Goal: Information Seeking & Learning: Check status

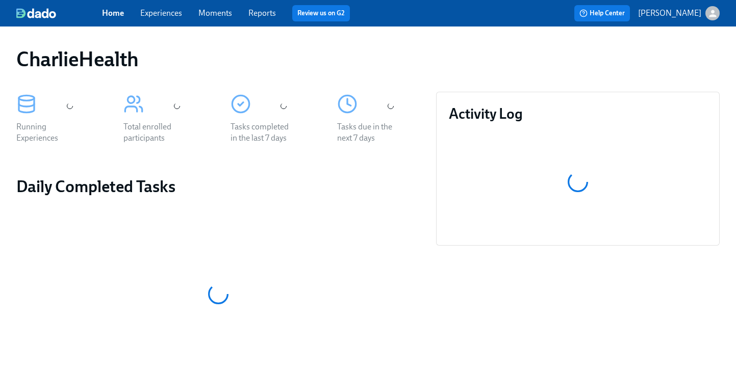
click at [178, 18] on span "Experiences" at bounding box center [161, 13] width 42 height 11
click at [175, 16] on link "Experiences" at bounding box center [161, 13] width 42 height 10
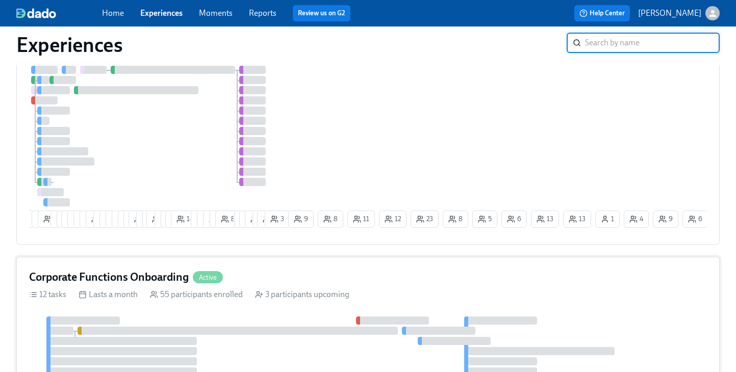
scroll to position [208, 0]
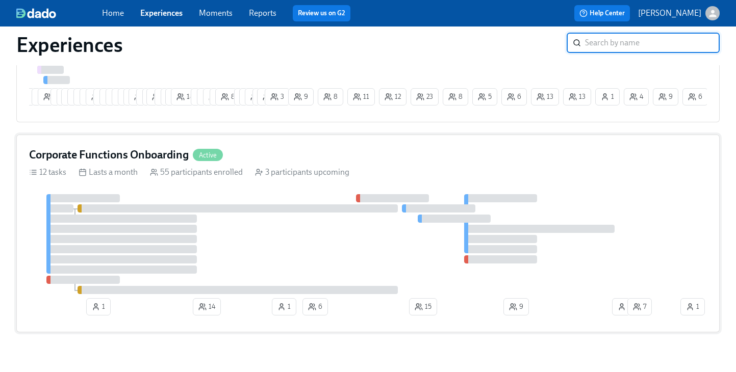
click at [430, 189] on div "Corporate Functions Onboarding Active 12 tasks Lasts a month 55 participants en…" at bounding box center [367, 234] width 703 height 198
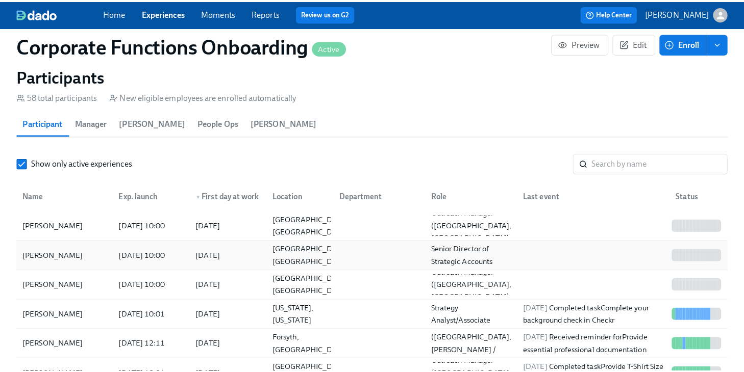
scroll to position [1025, 0]
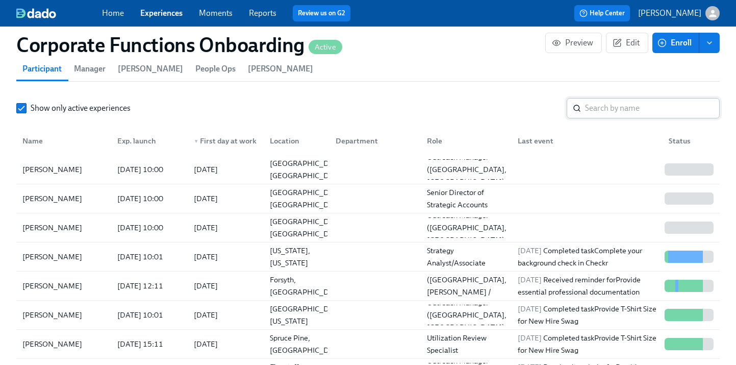
click at [599, 111] on input "search" at bounding box center [652, 108] width 135 height 20
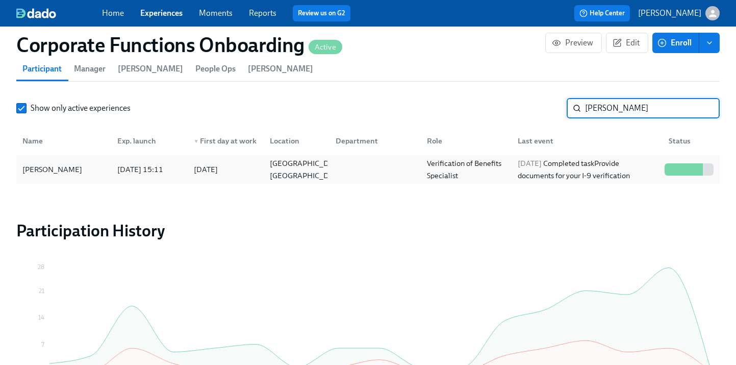
click at [697, 156] on div "[PERSON_NAME] [DATE] 15:11 2025/09/15 [GEOGRAPHIC_DATA], [GEOGRAPHIC_DATA] Veri…" at bounding box center [367, 169] width 703 height 29
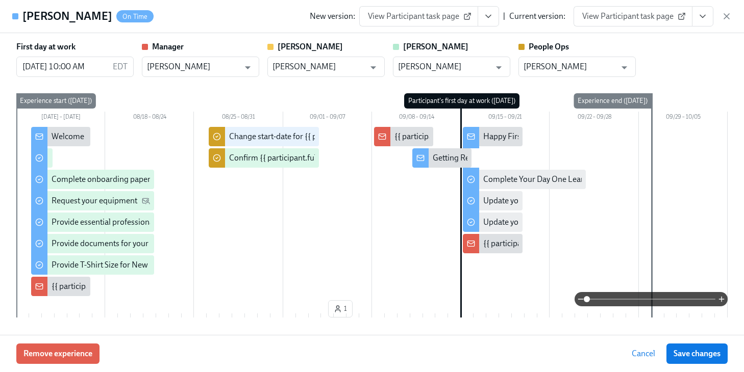
click at [700, 15] on icon "View task page" at bounding box center [702, 16] width 5 height 3
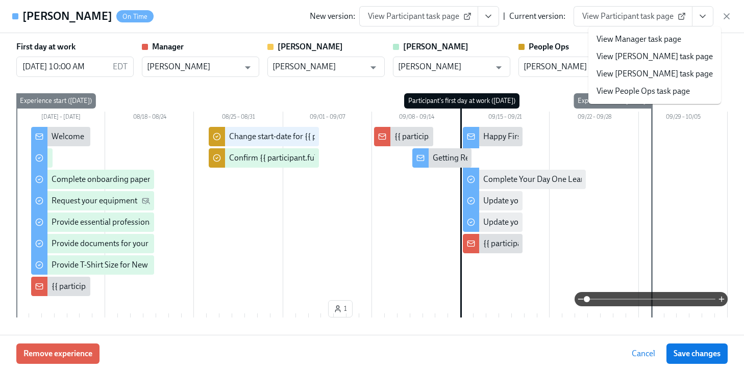
click at [640, 95] on link "View People Ops task page" at bounding box center [642, 91] width 93 height 11
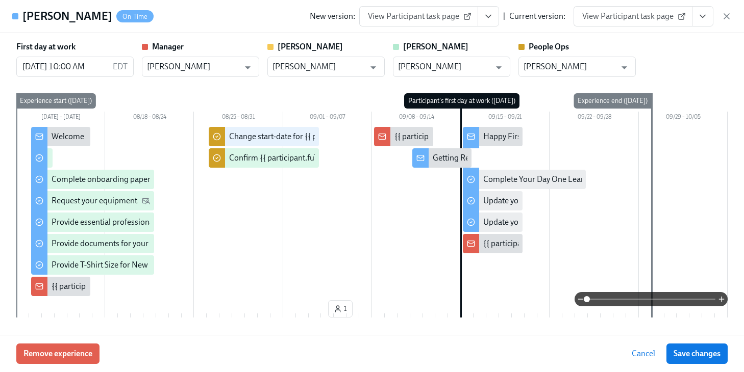
click at [642, 353] on span "Cancel" at bounding box center [642, 354] width 23 height 10
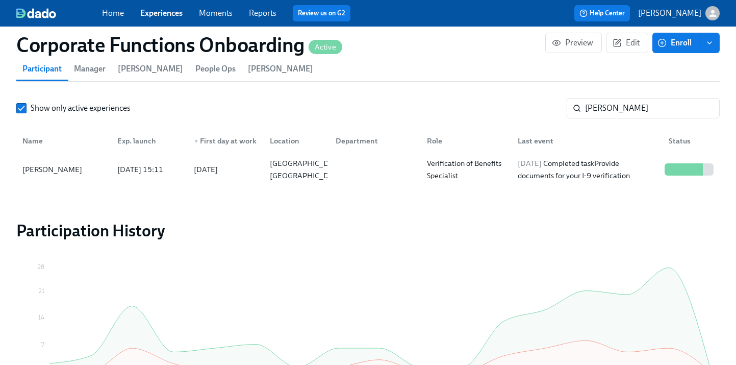
drag, startPoint x: 647, startPoint y: 110, endPoint x: 395, endPoint y: 103, distance: 252.1
click at [445, 111] on div "Show only active experiences [PERSON_NAME] ​" at bounding box center [367, 108] width 703 height 20
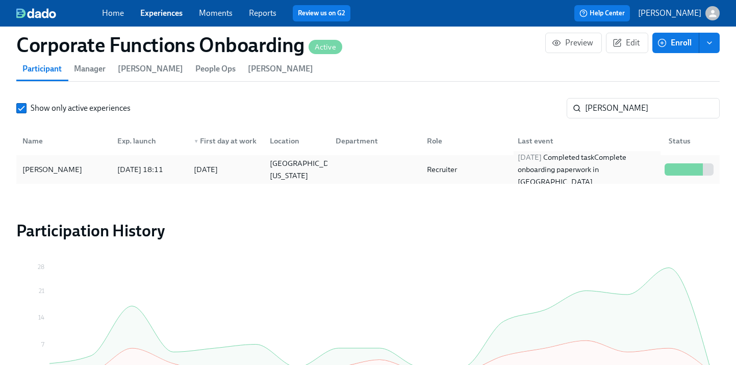
click at [657, 164] on div "[DATE] Completed task Complete onboarding paperwork in [GEOGRAPHIC_DATA]" at bounding box center [587, 169] width 147 height 37
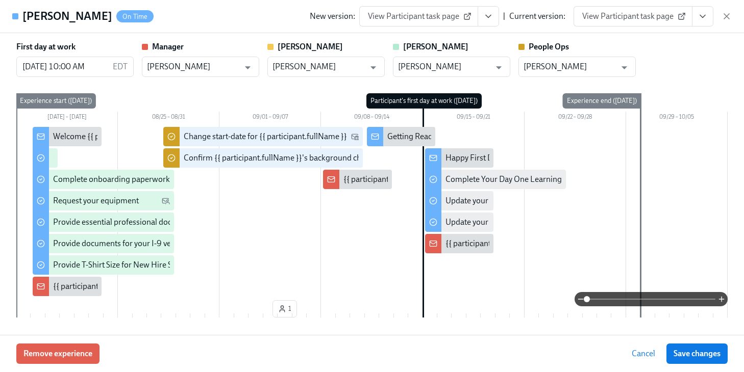
click at [703, 14] on icon "View task page" at bounding box center [702, 16] width 10 height 10
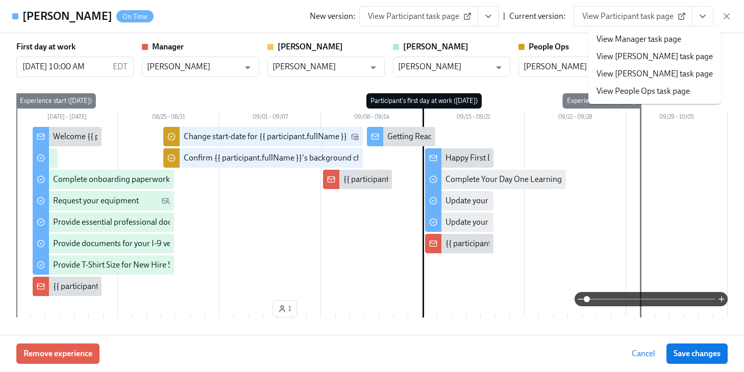
click at [670, 89] on link "View People Ops task page" at bounding box center [642, 91] width 93 height 11
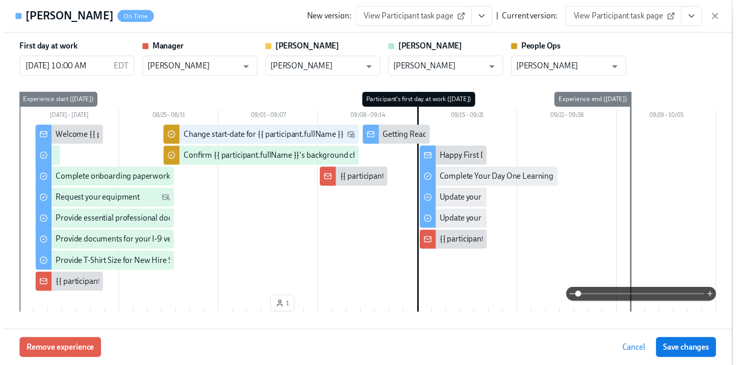
scroll to position [0, 6703]
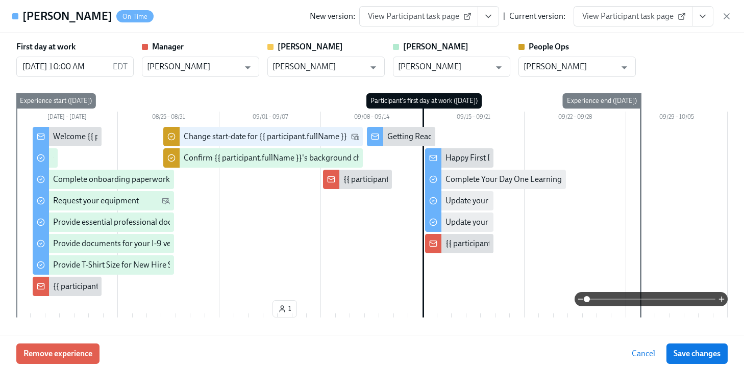
click at [650, 358] on span "Cancel" at bounding box center [642, 354] width 23 height 10
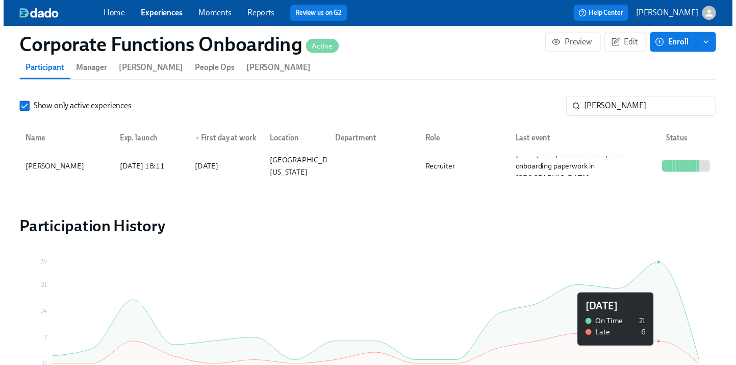
scroll to position [0, 6695]
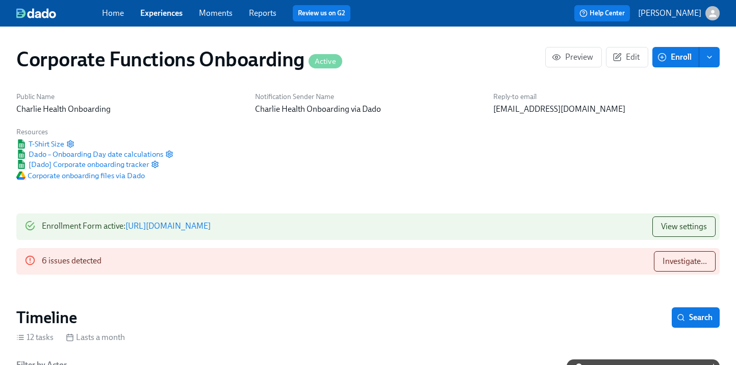
type input "[PERSON_NAME]"
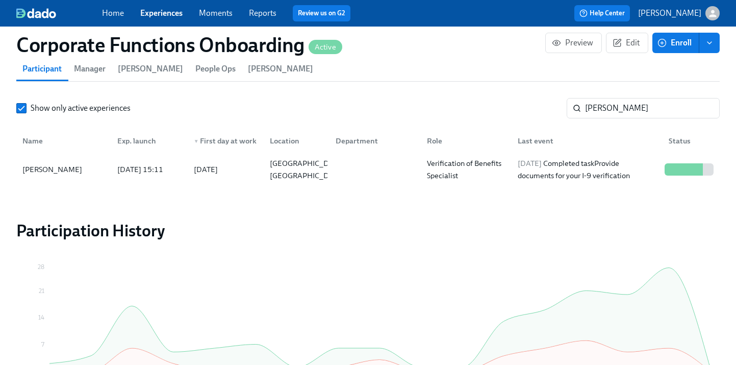
click at [155, 16] on link "Experiences" at bounding box center [161, 13] width 42 height 10
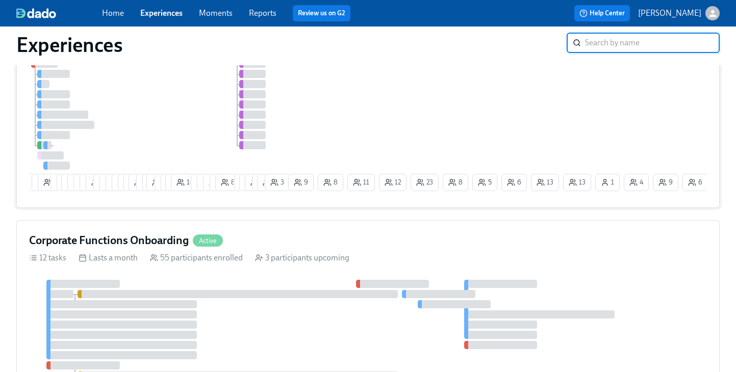
scroll to position [32, 0]
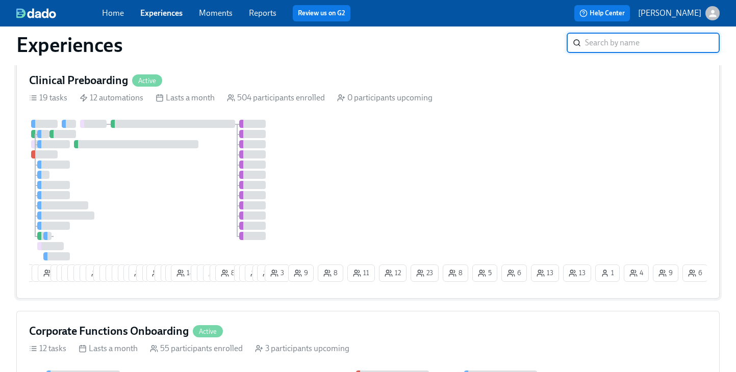
click at [298, 165] on div "8 1 6 8 5 4 24 22 15 13 13 3 3 5 7 3 8 27 4 2 19 7 7 11 18 9 8 9 4 8 7 17 14 3 …" at bounding box center [368, 203] width 678 height 166
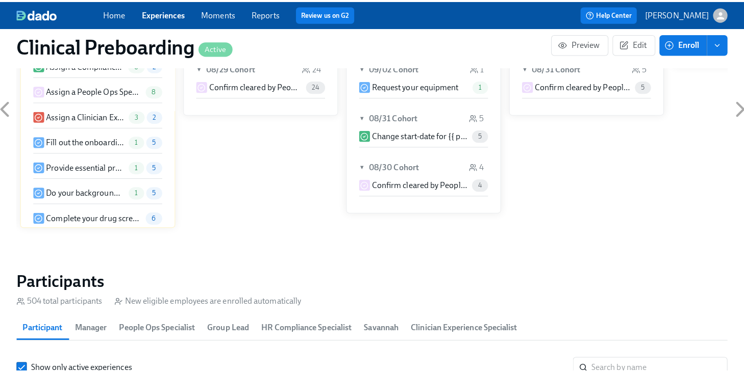
scroll to position [1148, 0]
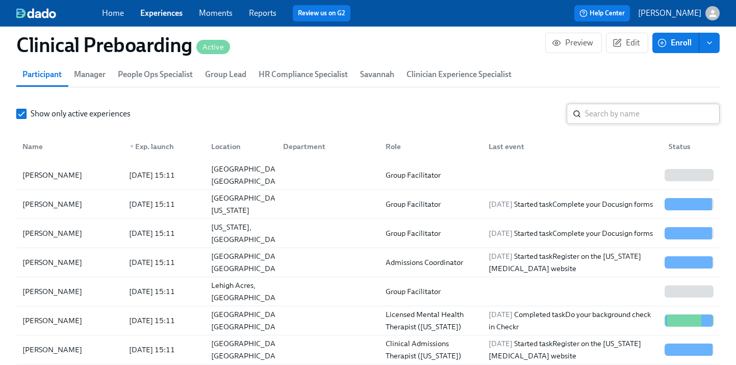
click at [597, 119] on input "search" at bounding box center [652, 114] width 135 height 20
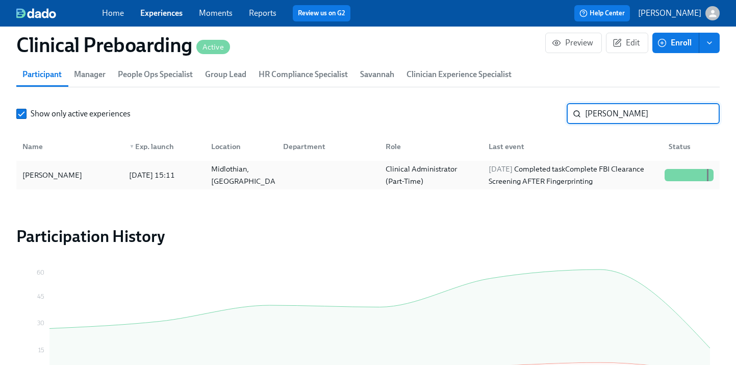
click at [712, 168] on div at bounding box center [689, 175] width 57 height 20
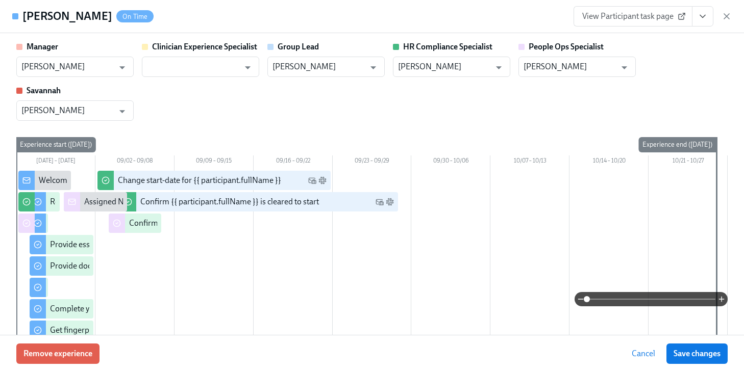
click at [699, 17] on icon "View task page" at bounding box center [702, 16] width 10 height 10
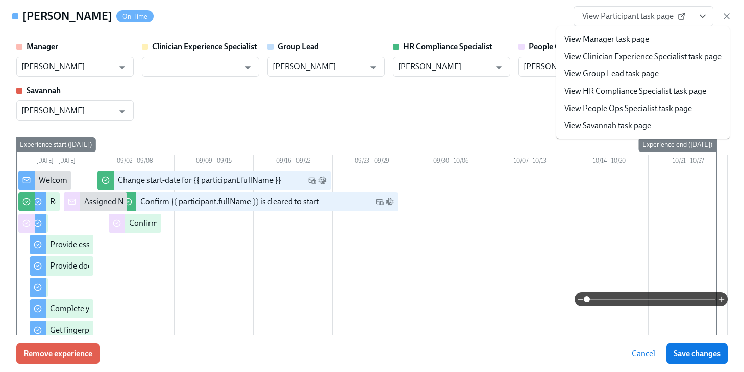
click at [643, 107] on link "View People Ops Specialist task page" at bounding box center [628, 108] width 128 height 11
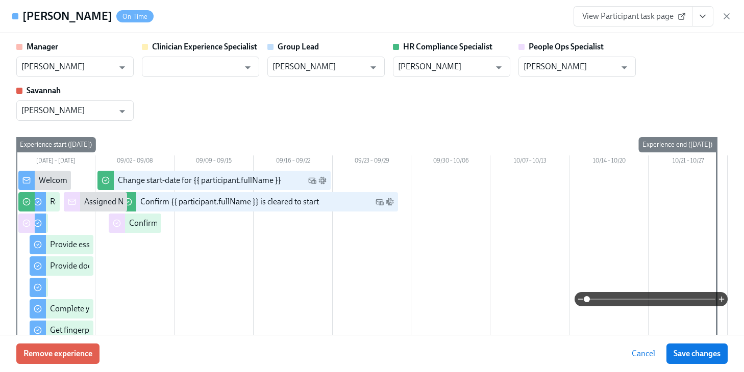
click at [701, 12] on icon "View task page" at bounding box center [702, 16] width 10 height 10
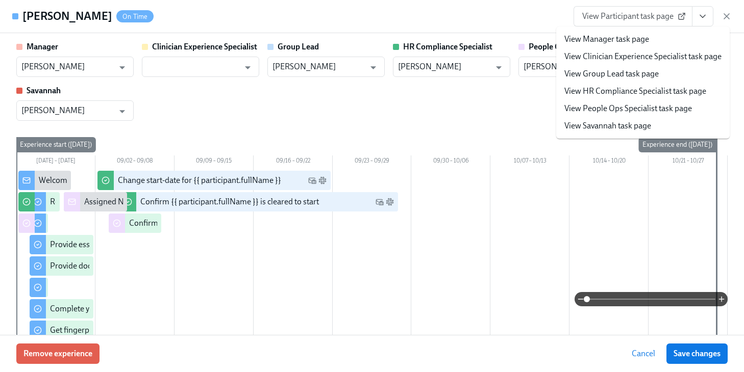
click at [638, 107] on link "View People Ops Specialist task page" at bounding box center [628, 108] width 128 height 11
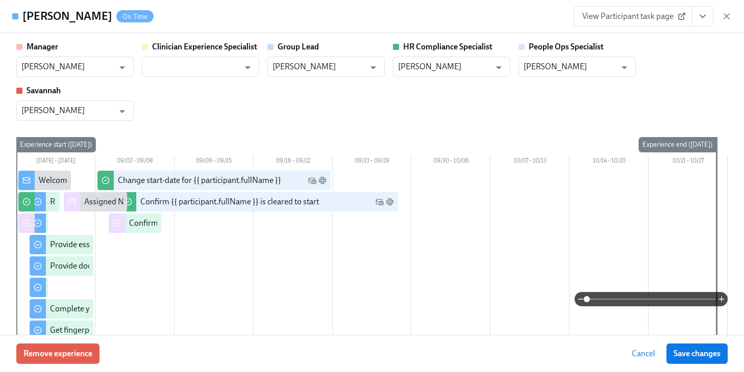
click at [645, 351] on span "Cancel" at bounding box center [642, 354] width 23 height 10
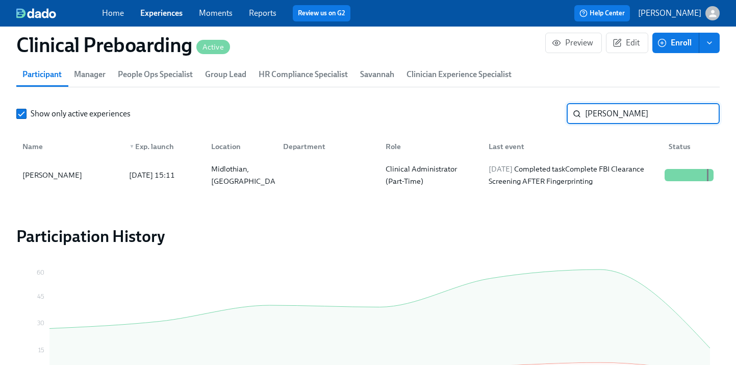
drag, startPoint x: 653, startPoint y: 113, endPoint x: 531, endPoint y: 115, distance: 121.9
click at [531, 115] on div "Show only active experiences [PERSON_NAME] ​" at bounding box center [367, 114] width 703 height 20
type input "[PERSON_NAME]"
click at [675, 171] on div at bounding box center [676, 175] width 2 height 12
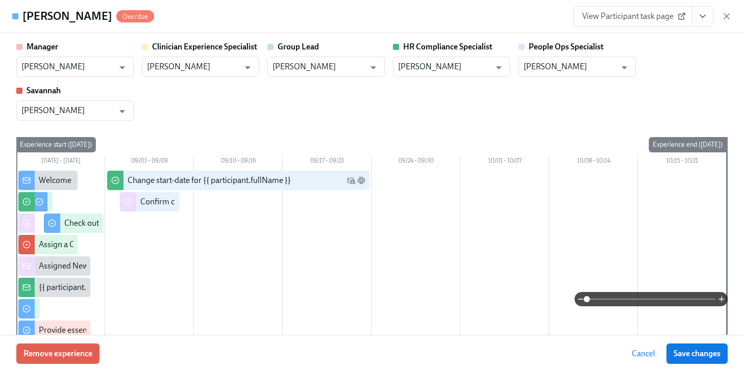
click at [710, 13] on button "View task page" at bounding box center [702, 16] width 21 height 20
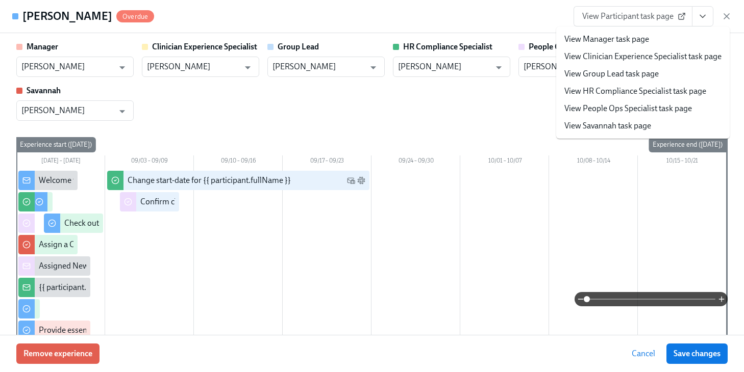
click at [662, 106] on link "View People Ops Specialist task page" at bounding box center [628, 108] width 128 height 11
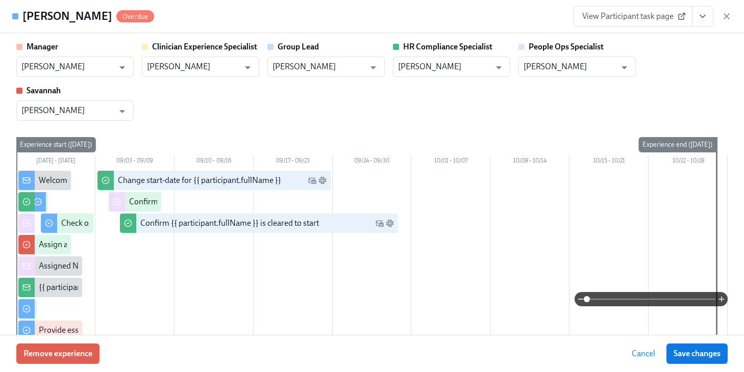
scroll to position [0, 13150]
